Goal: Obtain resource: Download file/media

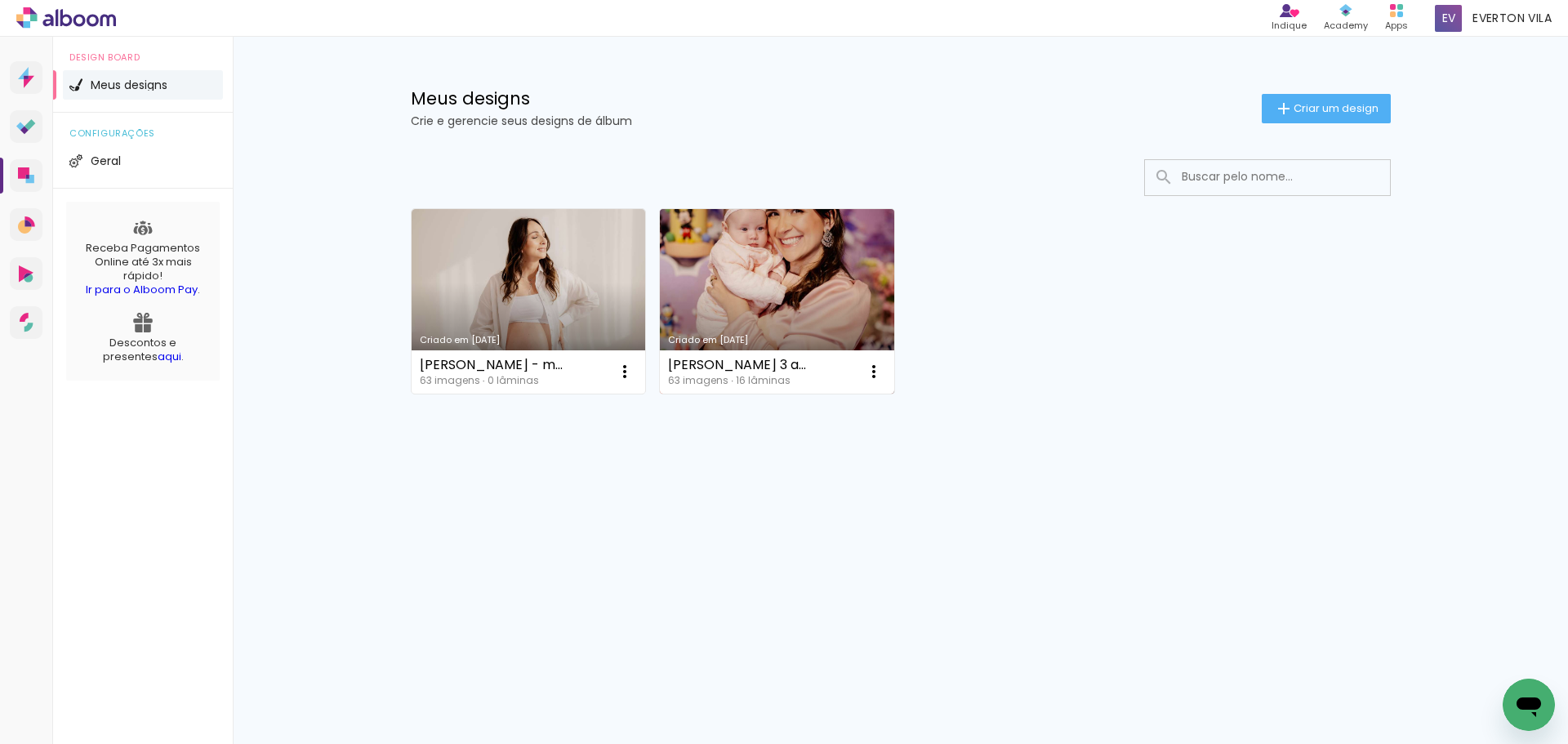
click at [751, 214] on link "Criado em [DATE]" at bounding box center [776, 302] width 234 height 184
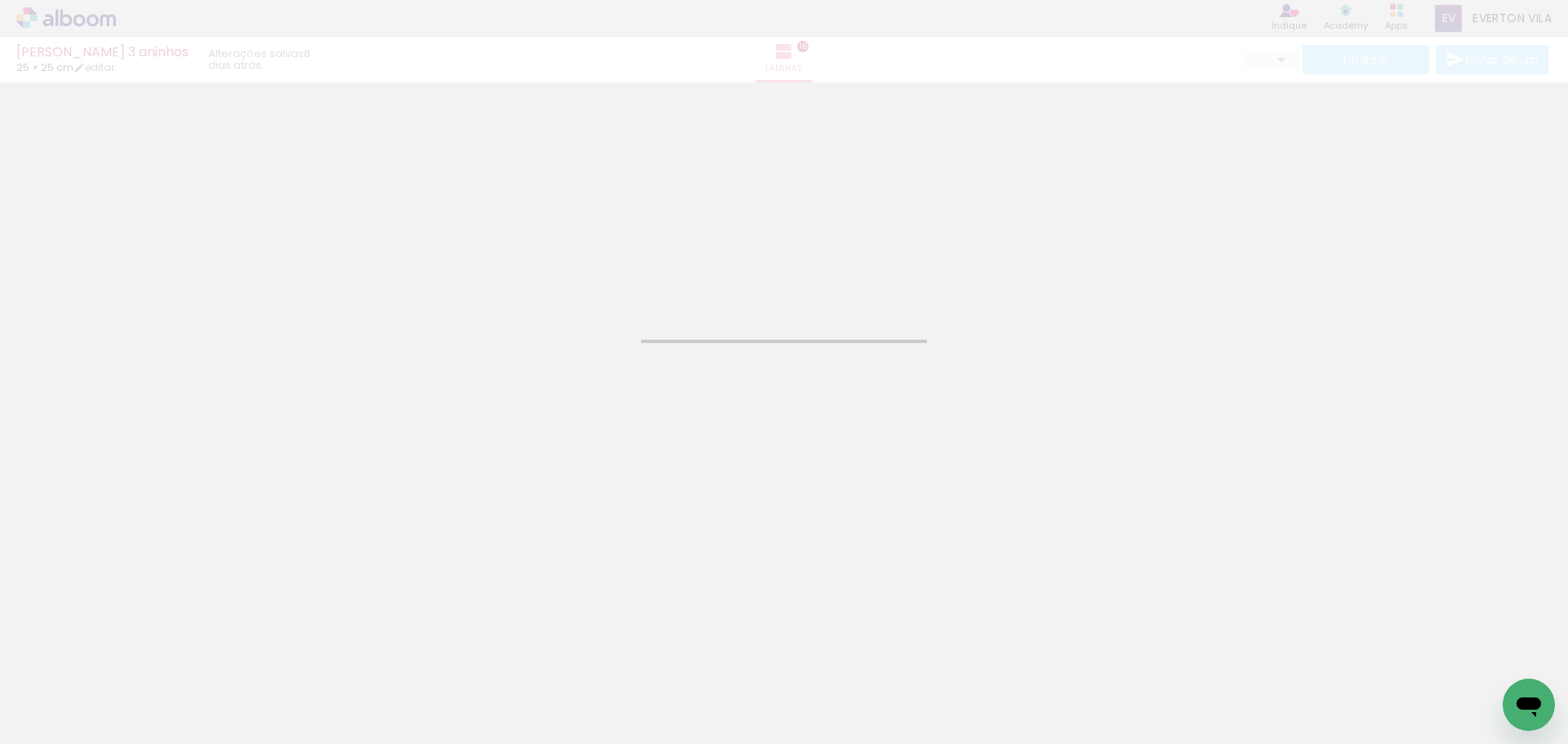
type input "JPG"
type input "Alta, 300 DPI"
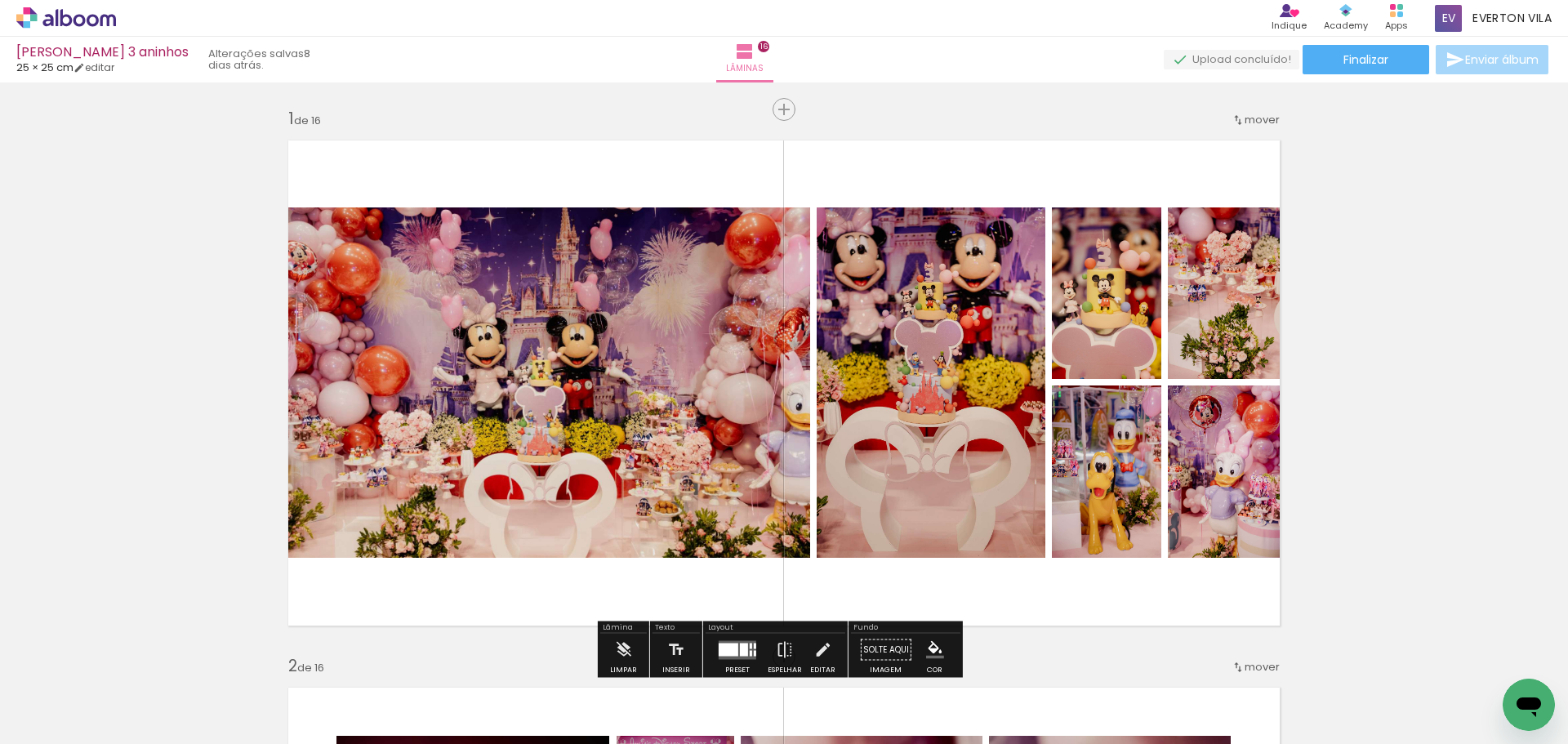
click at [197, 48] on quentale-status "8 dias atrás." at bounding box center [261, 59] width 129 height 36
click at [214, 65] on quentale-status "8 dias atrás." at bounding box center [261, 59] width 129 height 36
click at [763, 71] on span "Lâminas" at bounding box center [745, 68] width 37 height 15
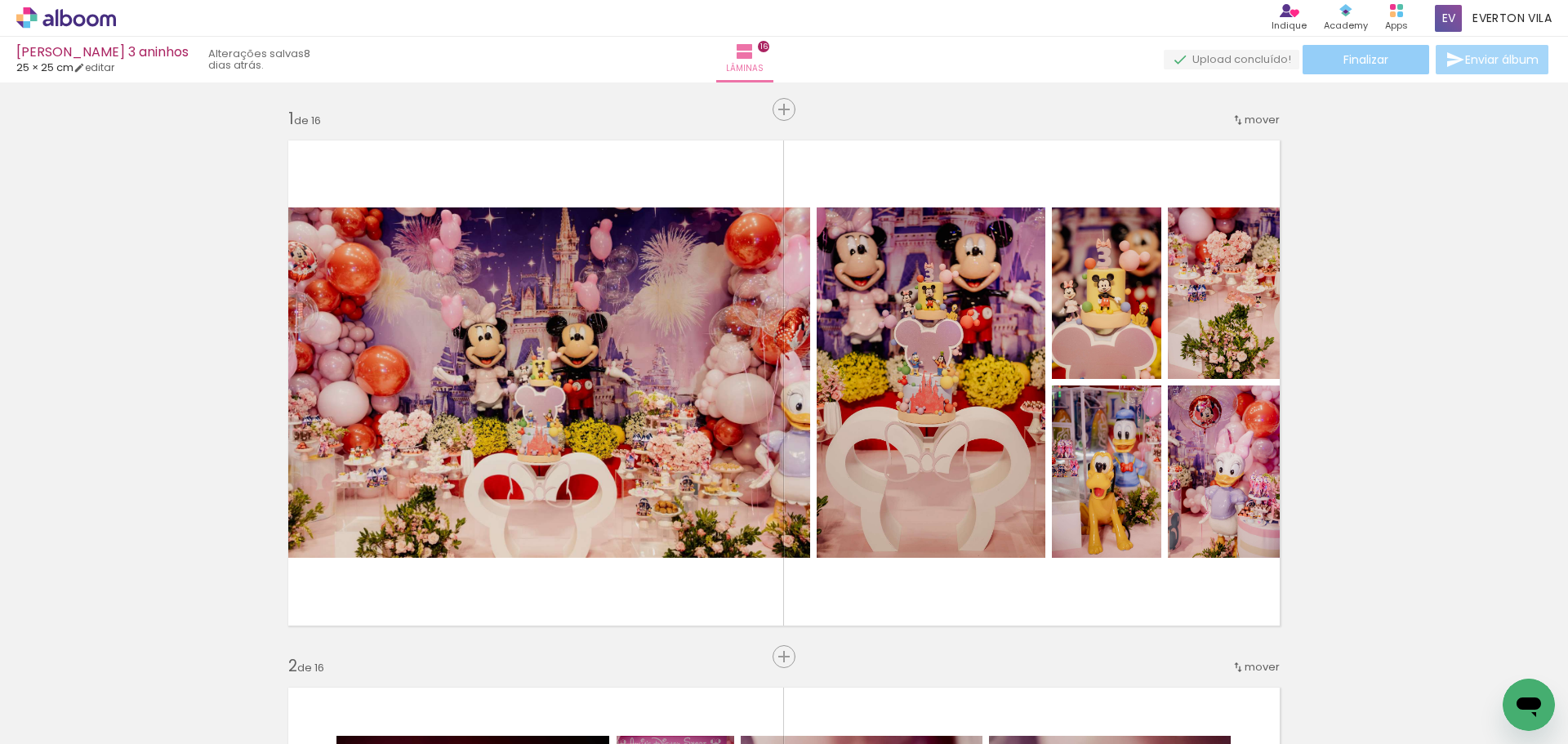
drag, startPoint x: 796, startPoint y: 71, endPoint x: 1366, endPoint y: 53, distance: 570.3
click at [1366, 54] on span "Finalizar" at bounding box center [1366, 59] width 45 height 12
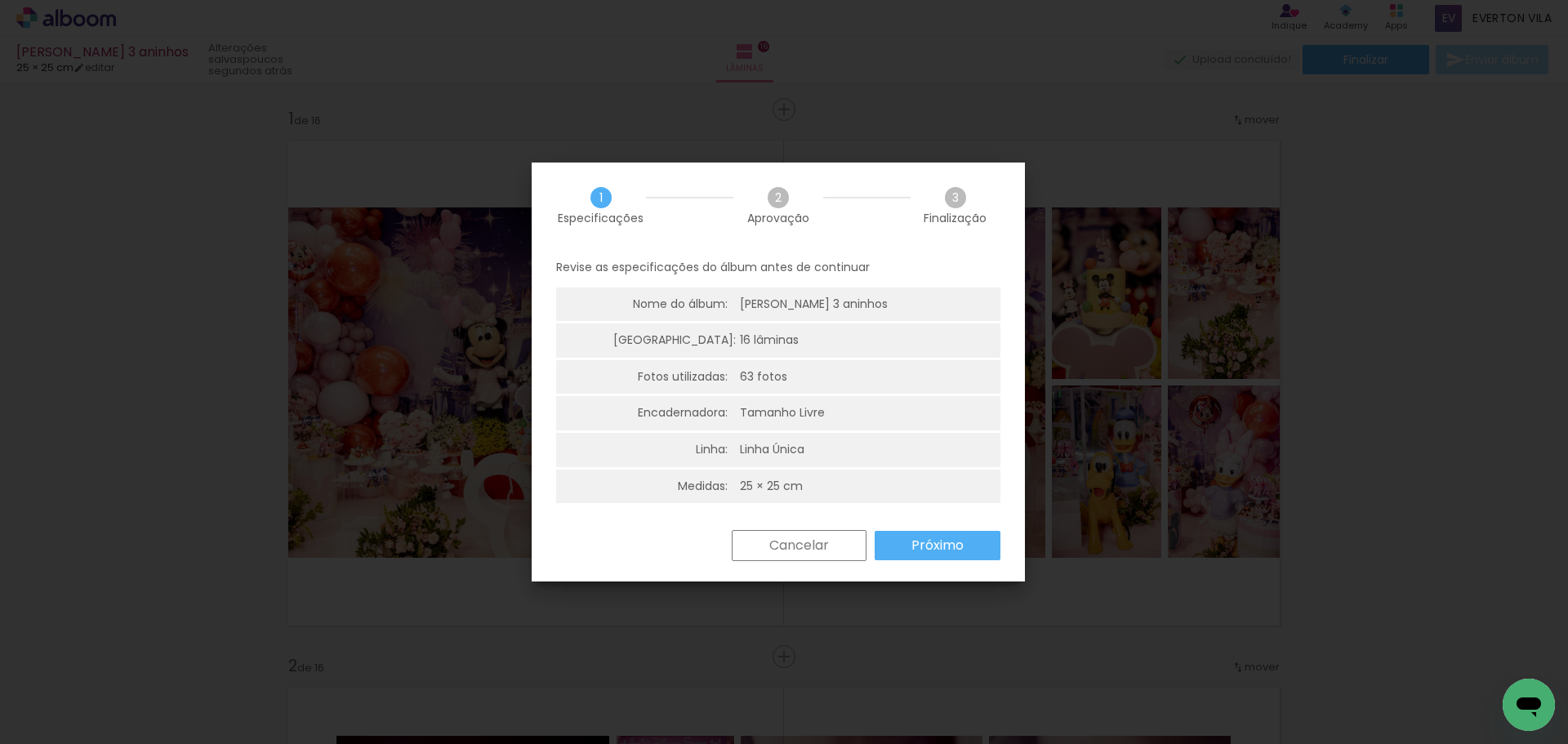
click at [0, 0] on slot "Próximo" at bounding box center [0, 0] width 0 height 0
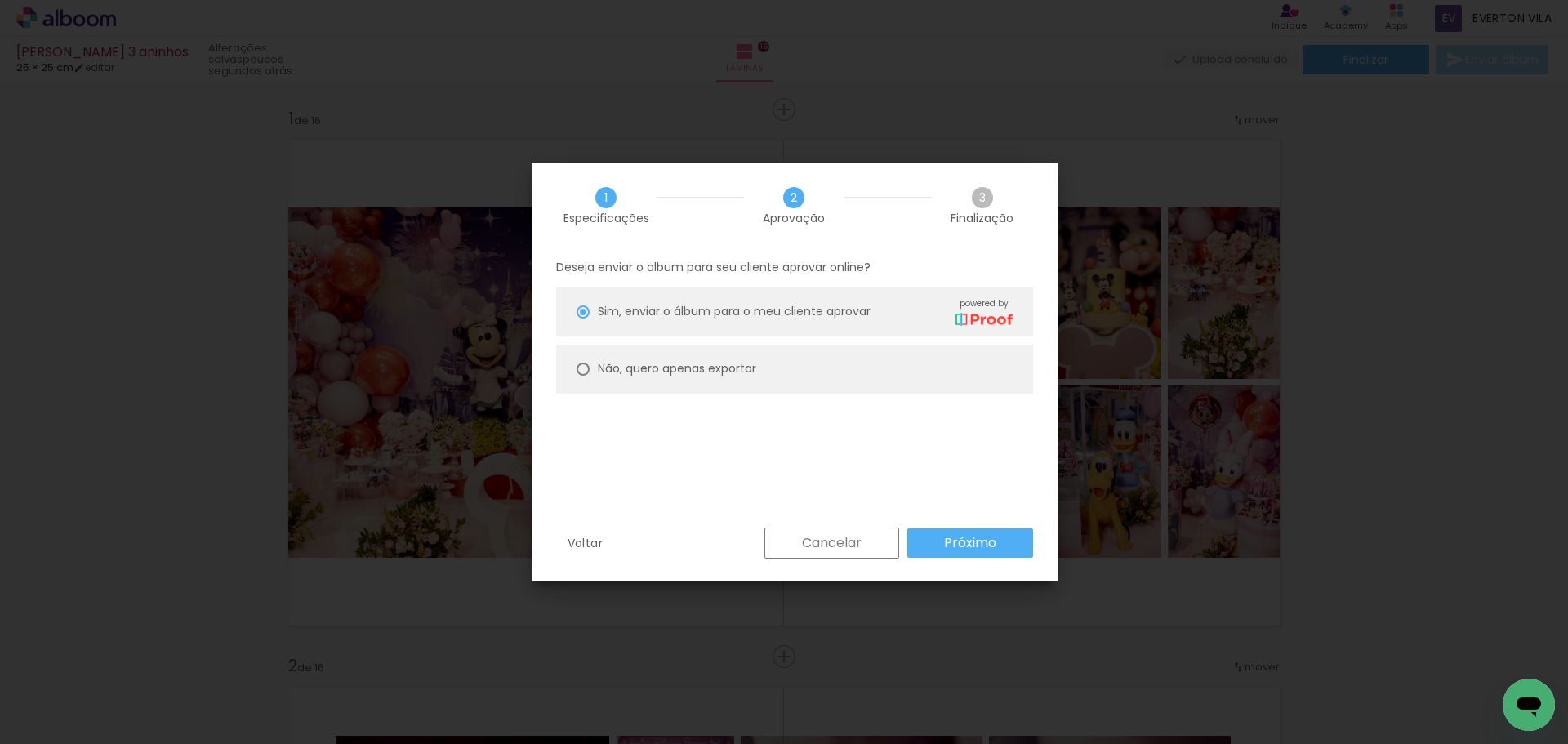
click at [0, 0] on slot "Não, quero apenas exportar" at bounding box center [0, 0] width 0 height 0
type paper-radio-button "on"
click at [0, 0] on slot "Próximo" at bounding box center [0, 0] width 0 height 0
type input "Alta, 300 DPI"
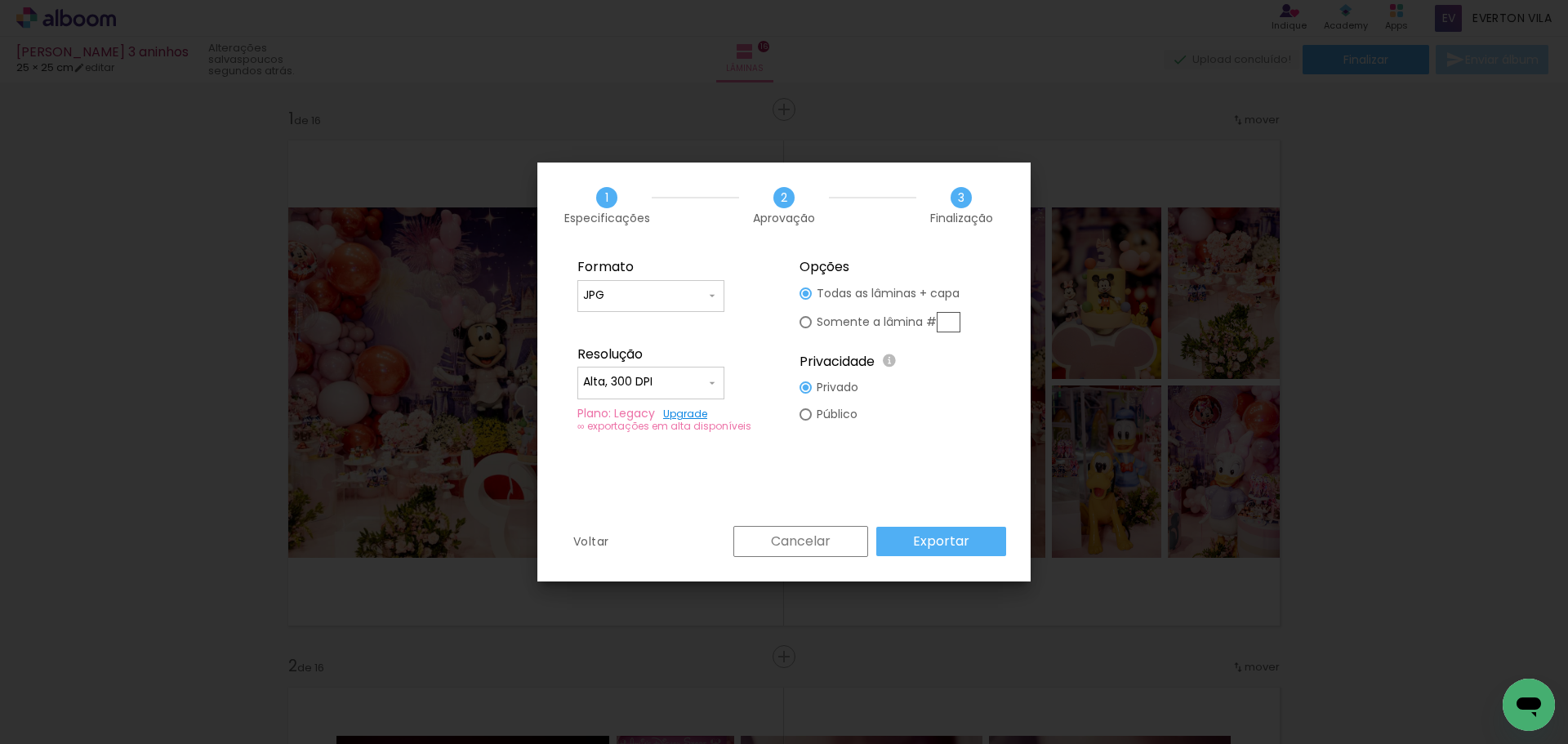
click at [0, 0] on paper-input-container "JPG" at bounding box center [0, 0] width 0 height 0
click at [0, 0] on paper-item "JPG" at bounding box center [0, 0] width 0 height 0
click at [0, 0] on input "Alta, 300 DPI" at bounding box center [0, 0] width 0 height 0
click at [0, 0] on paper-item "Alta, 300 DPI" at bounding box center [0, 0] width 0 height 0
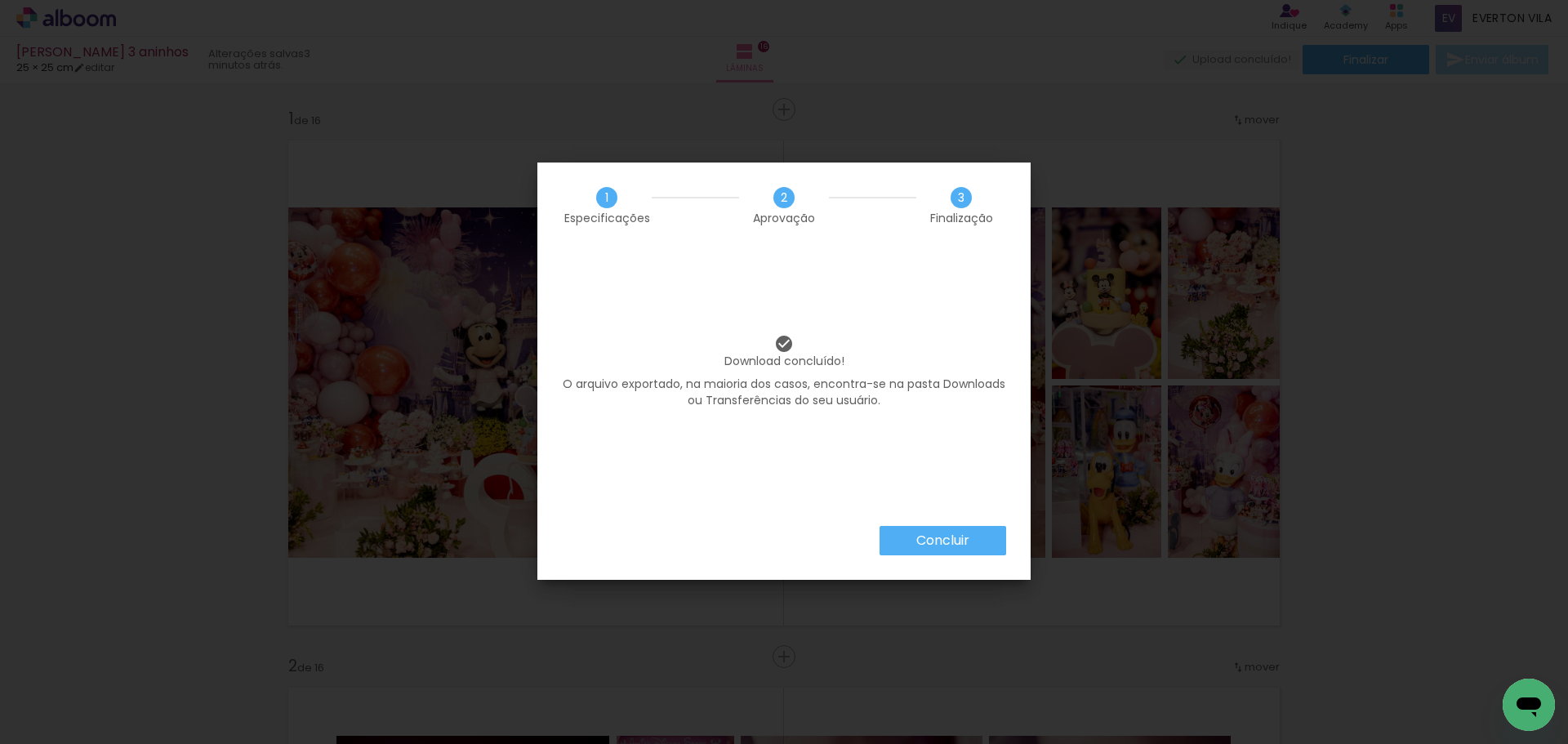
click at [0, 0] on slot "Concluir" at bounding box center [0, 0] width 0 height 0
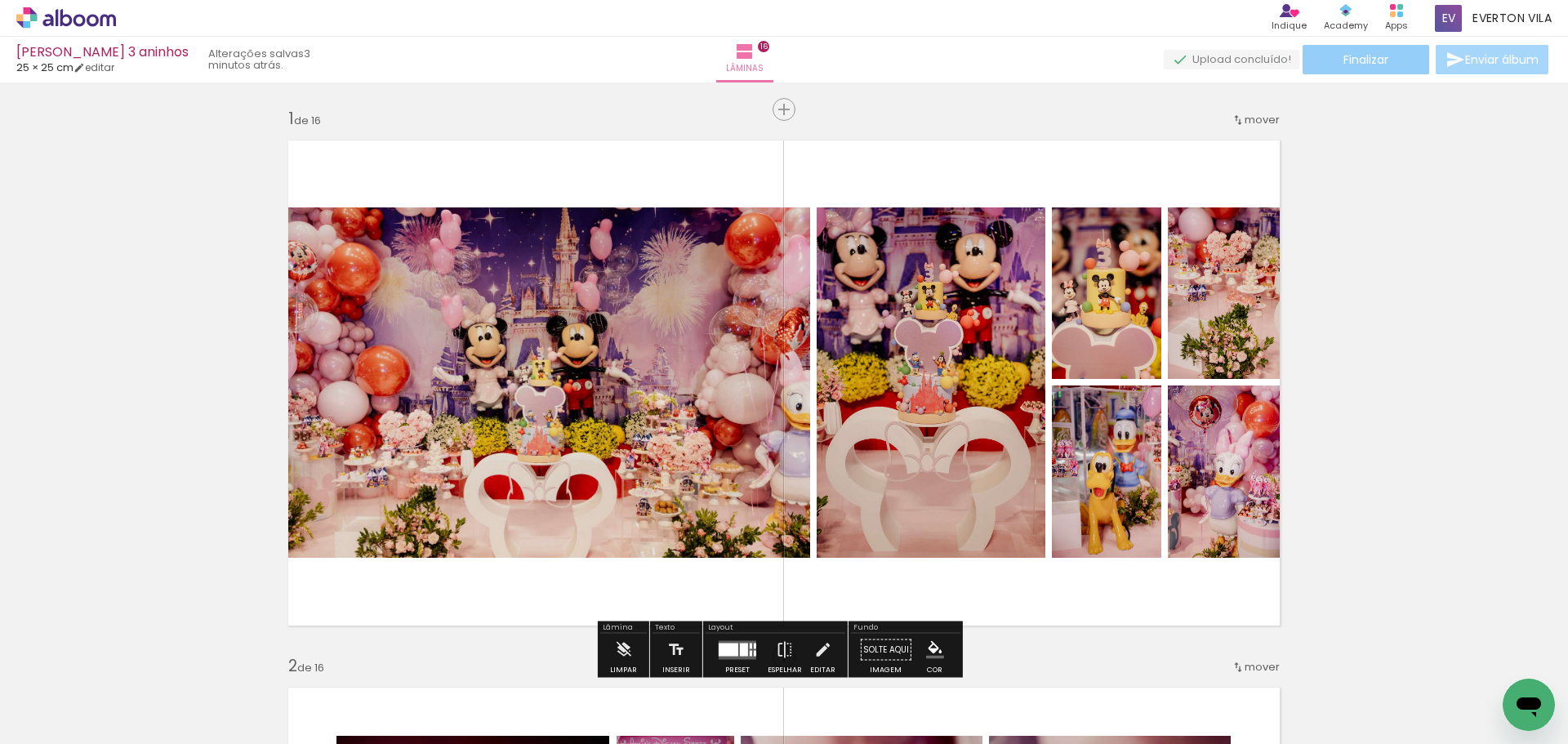
click at [1364, 50] on paper-button "Finalizar" at bounding box center [1365, 59] width 127 height 29
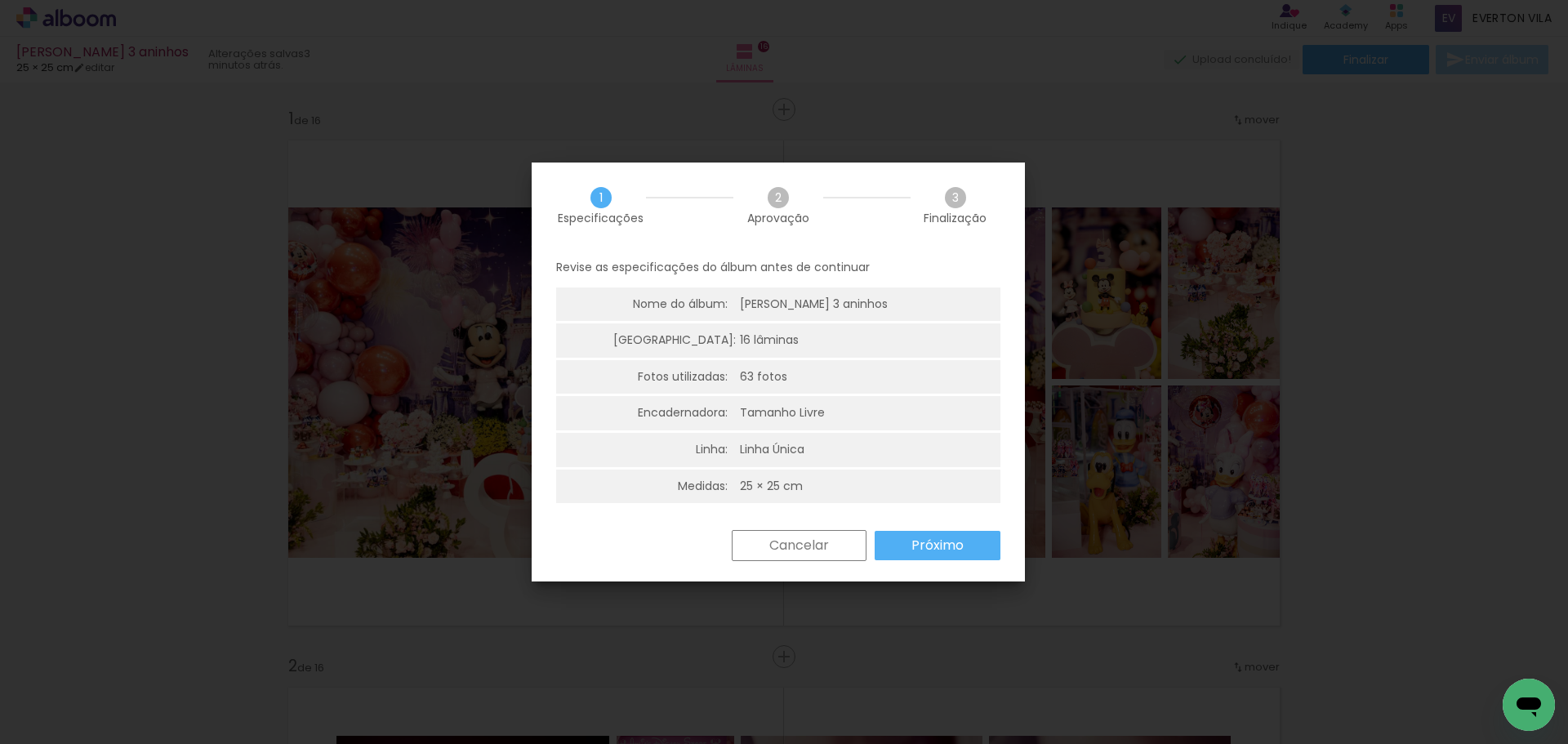
click at [901, 540] on paper-button "Próximo" at bounding box center [938, 545] width 126 height 29
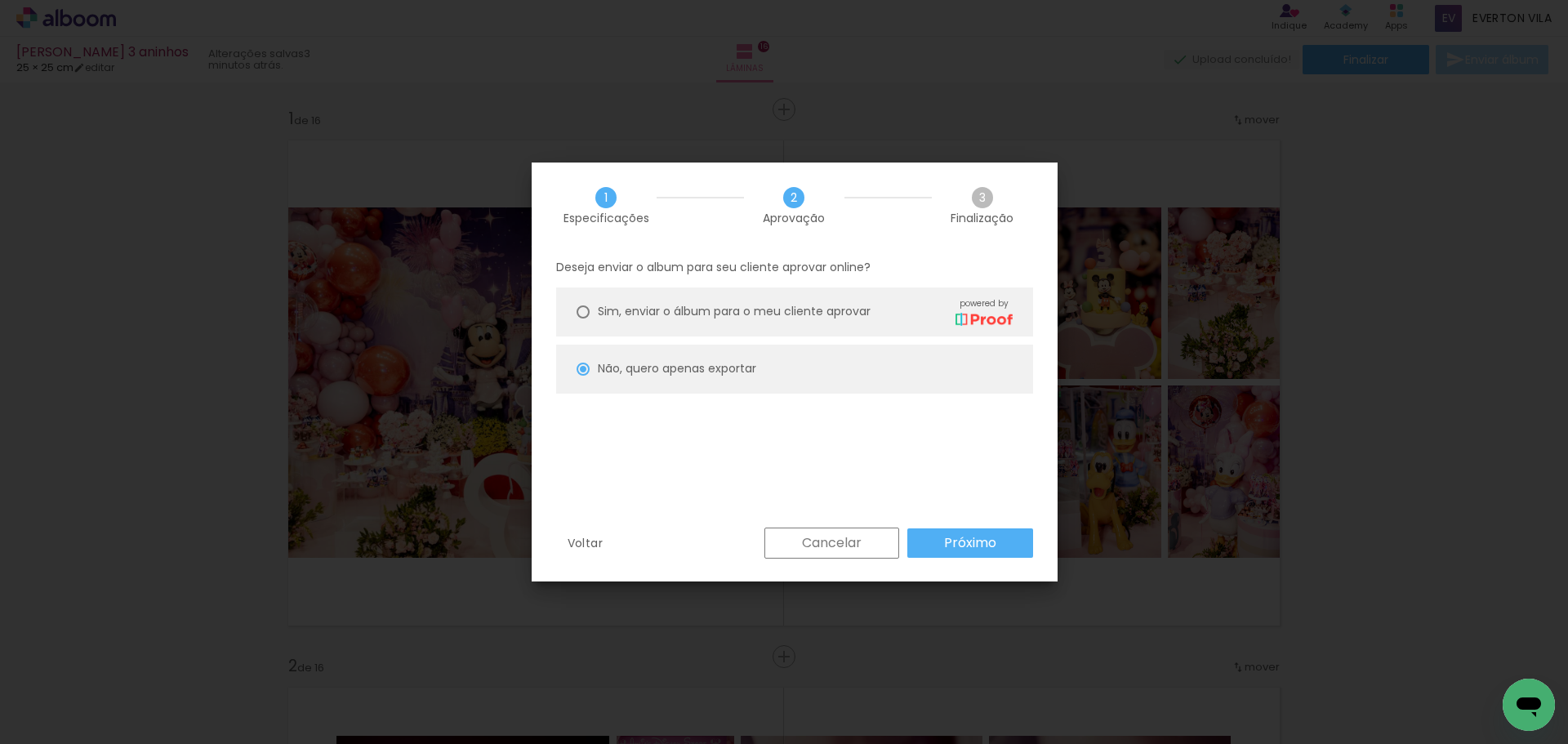
click at [901, 540] on div "Cancelar Próximo" at bounding box center [894, 543] width 277 height 31
click at [960, 553] on paper-button "Próximo" at bounding box center [971, 543] width 126 height 29
type input "Alta, 300 DPI"
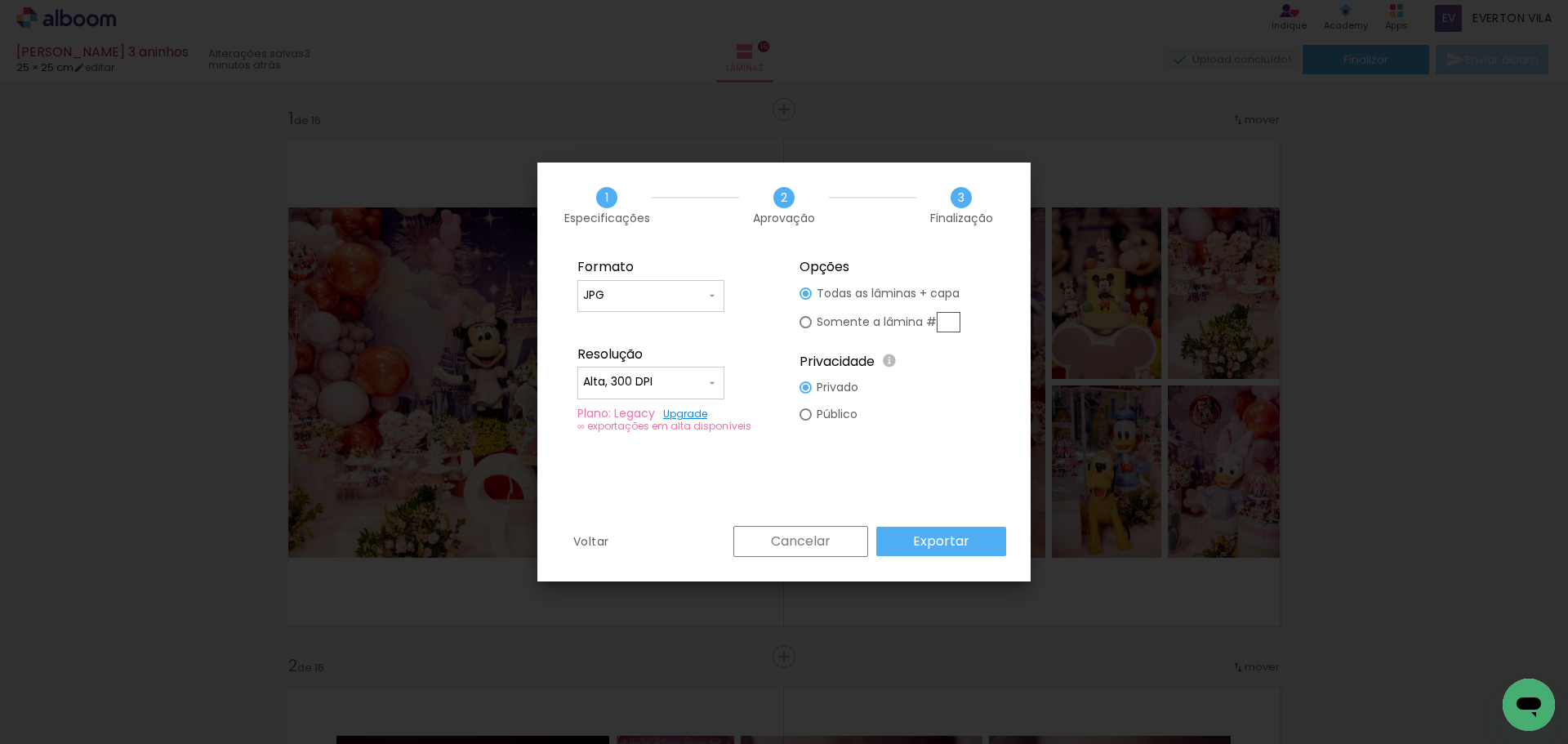
click at [696, 413] on link "Upgrade" at bounding box center [685, 414] width 44 height 14
click at [634, 415] on div "Plano: Legacy Upgrade" at bounding box center [673, 414] width 191 height 12
click at [691, 413] on link "Upgrade" at bounding box center [685, 414] width 44 height 14
click at [673, 394] on paper-input-container "Alta, 300 DPI" at bounding box center [651, 383] width 147 height 33
click at [680, 385] on paper-item "Alta, 300 DPI" at bounding box center [651, 380] width 147 height 33
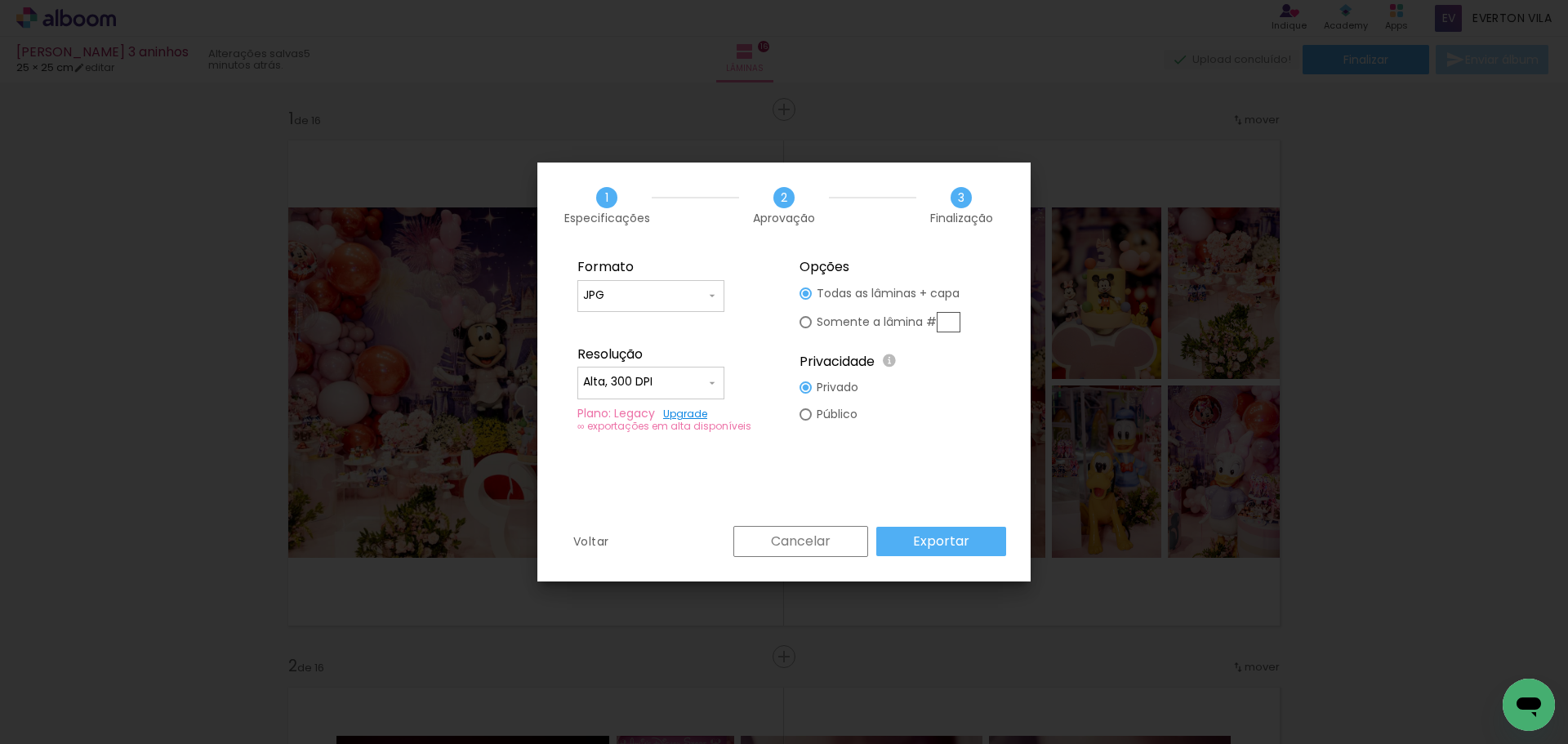
click at [589, 427] on div "∞ exportações em alta disponíveis" at bounding box center [673, 427] width 191 height 12
click at [585, 427] on div "∞ exportações em alta disponíveis" at bounding box center [673, 427] width 191 height 12
drag, startPoint x: 626, startPoint y: 427, endPoint x: 688, endPoint y: 427, distance: 62.0
click at [688, 427] on div "∞ exportações em alta disponíveis" at bounding box center [673, 427] width 191 height 12
click at [689, 382] on input "Alta, 300 DPI" at bounding box center [644, 382] width 122 height 16
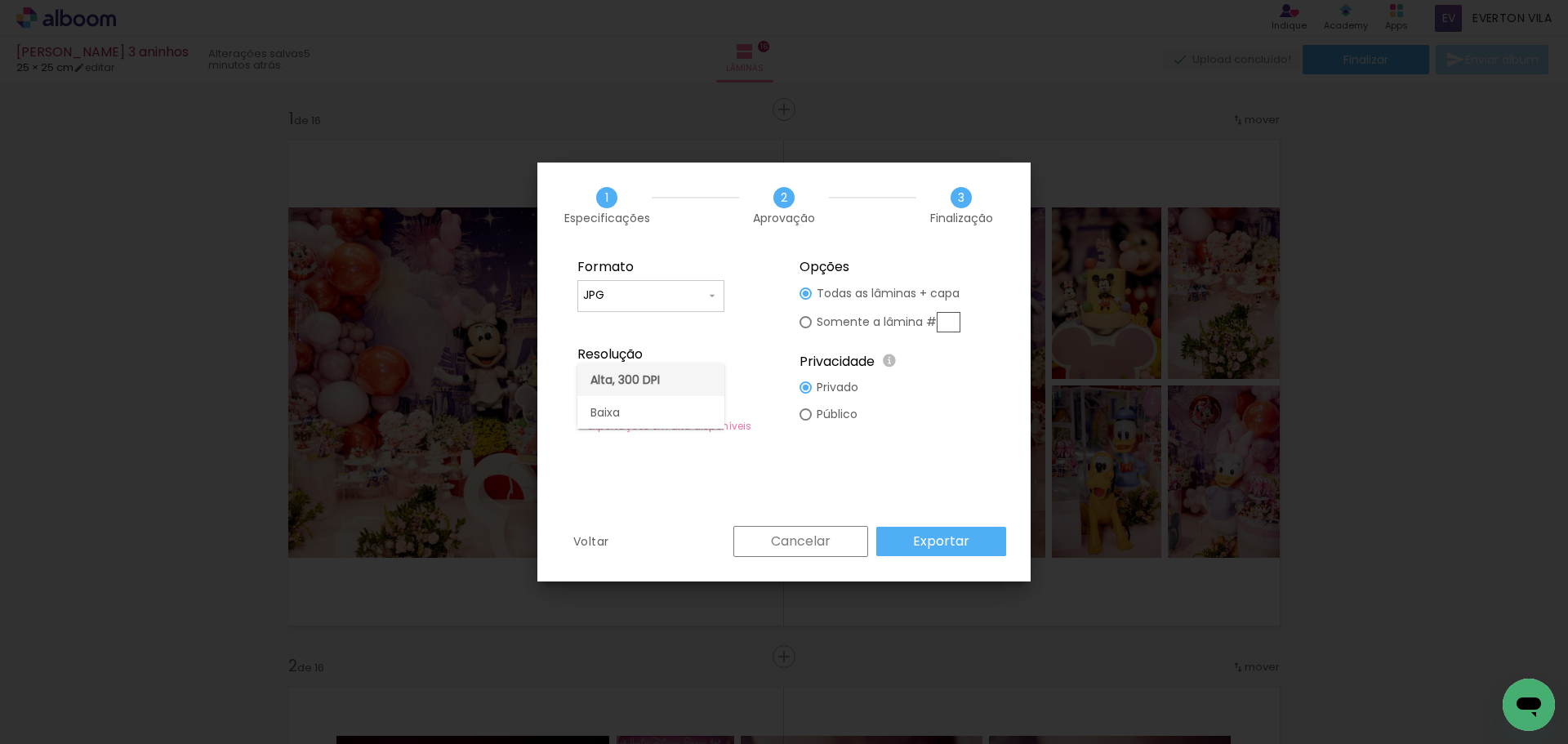
click at [697, 375] on paper-item "Alta, 300 DPI" at bounding box center [651, 380] width 147 height 33
click at [678, 417] on link "Upgrade" at bounding box center [685, 414] width 44 height 14
